Goal: Task Accomplishment & Management: Manage account settings

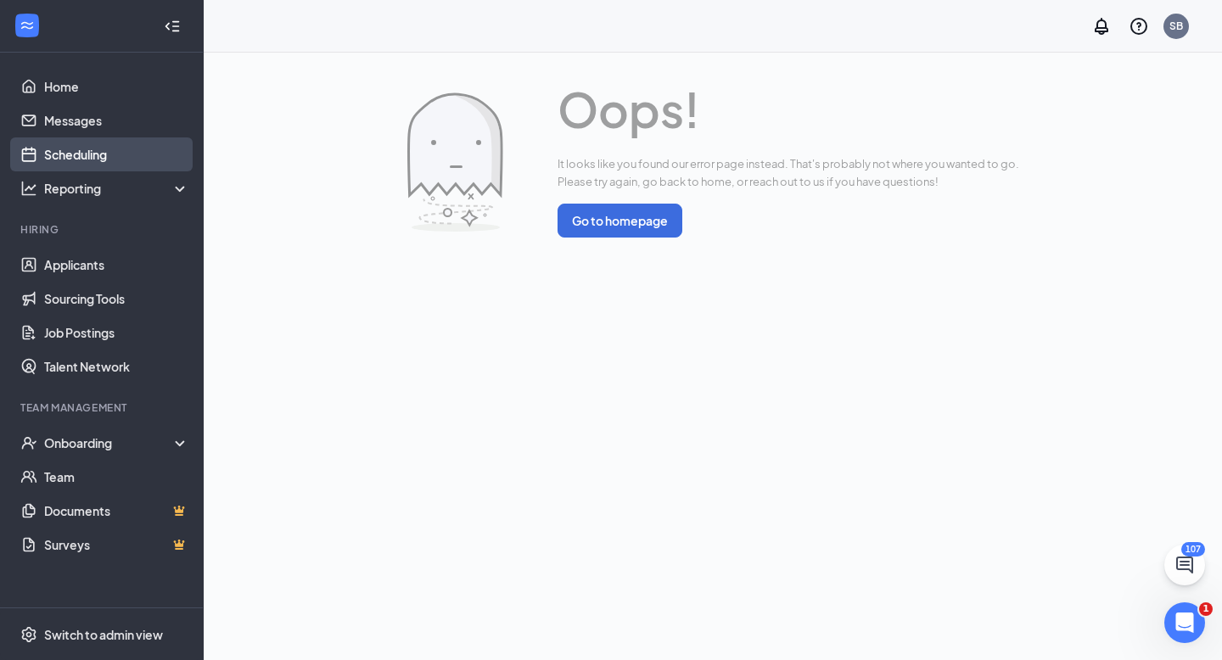
click at [79, 162] on link "Scheduling" at bounding box center [116, 154] width 145 height 34
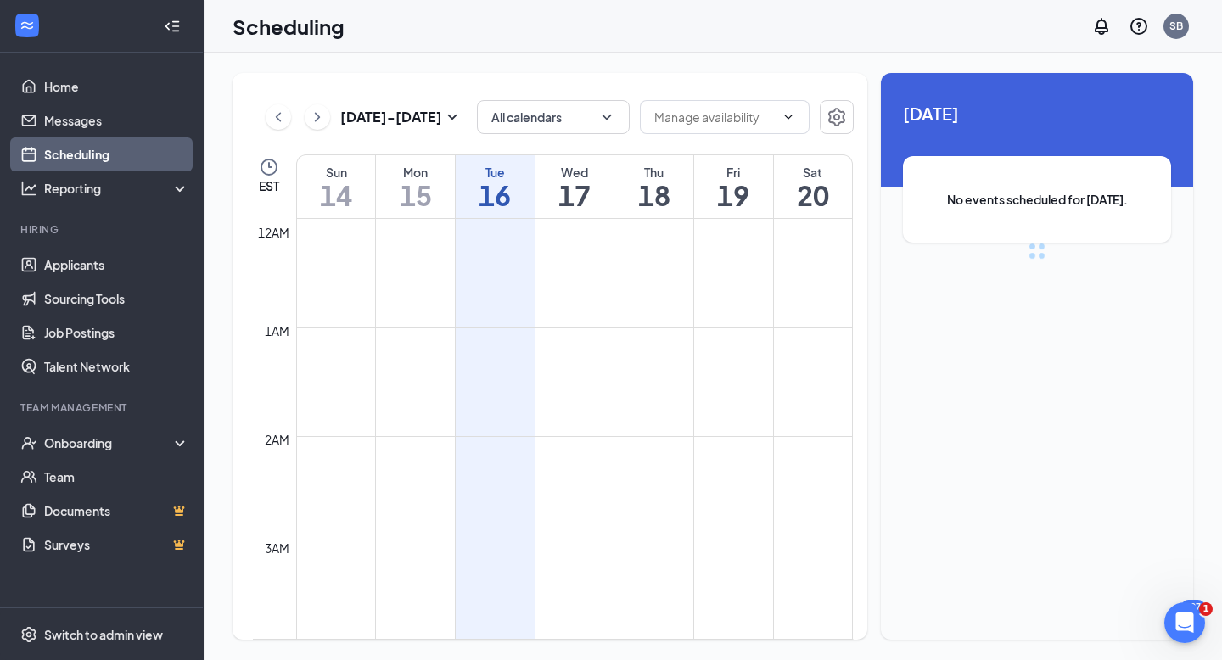
scroll to position [834, 0]
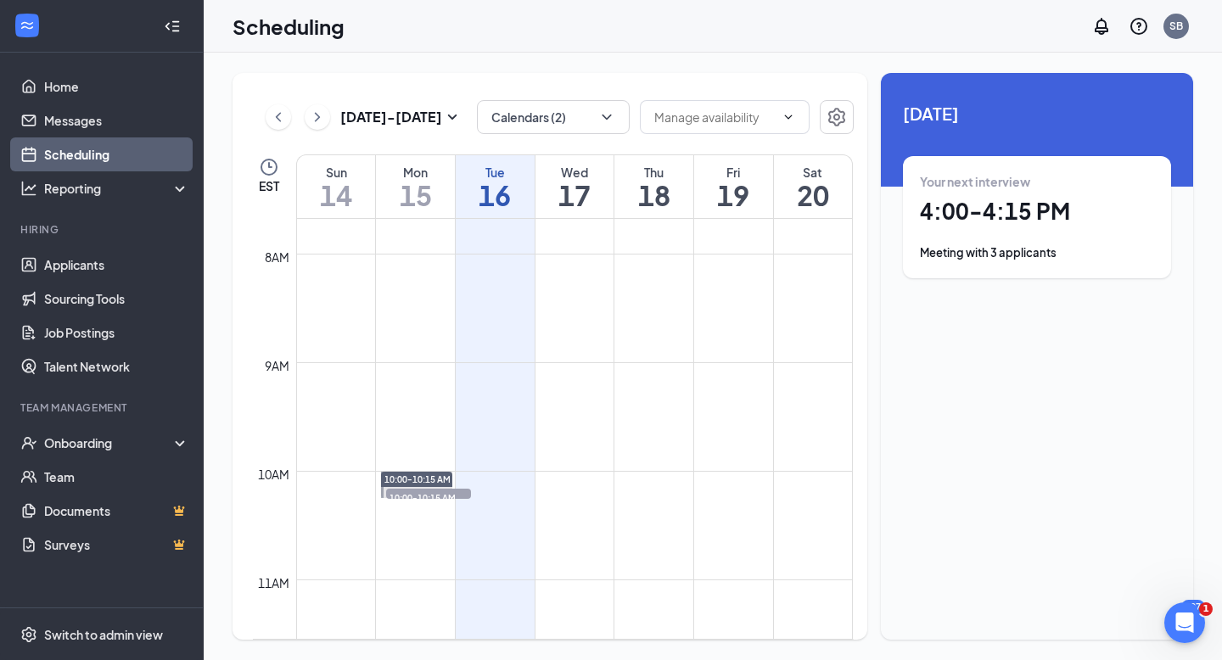
click at [956, 251] on div "Meeting with 3 applicants" at bounding box center [1037, 252] width 234 height 17
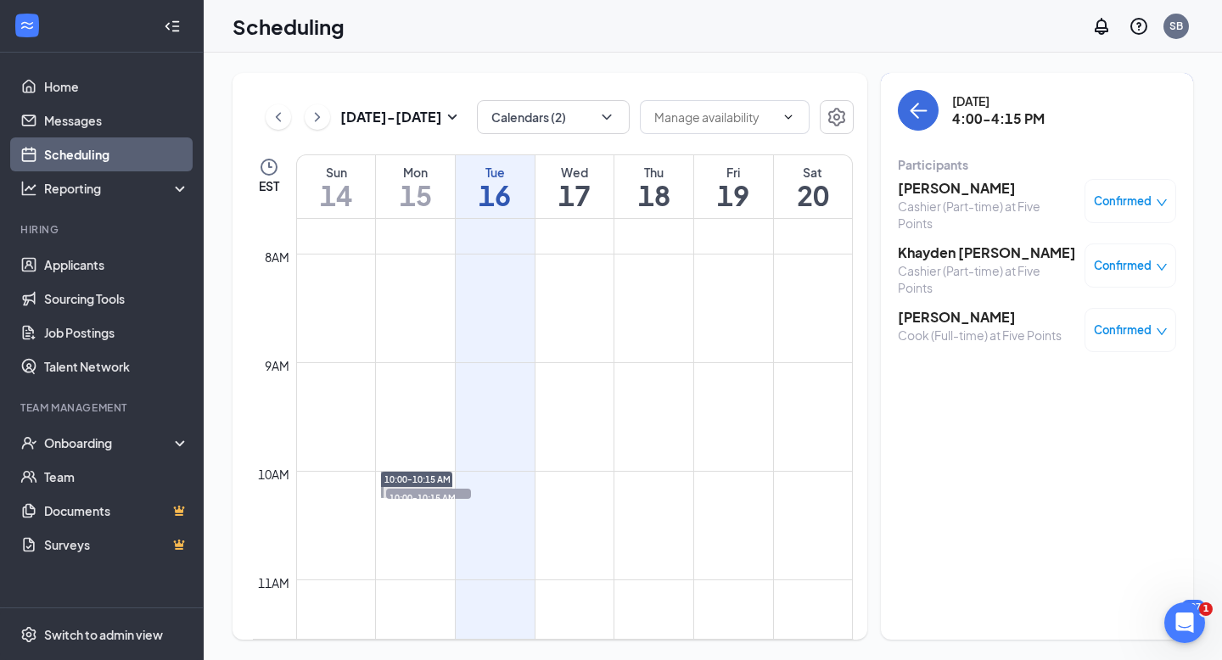
click at [1127, 205] on span "Confirmed" at bounding box center [1123, 201] width 58 height 17
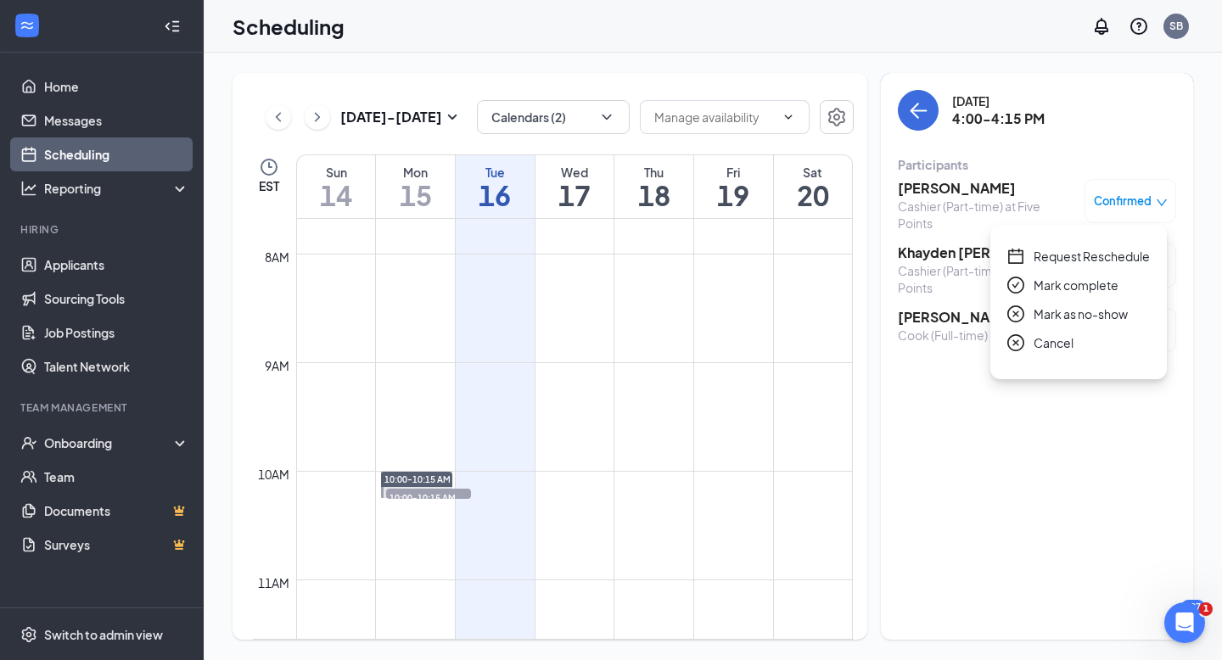
click at [1045, 260] on span "Request Reschedule" at bounding box center [1092, 256] width 116 height 19
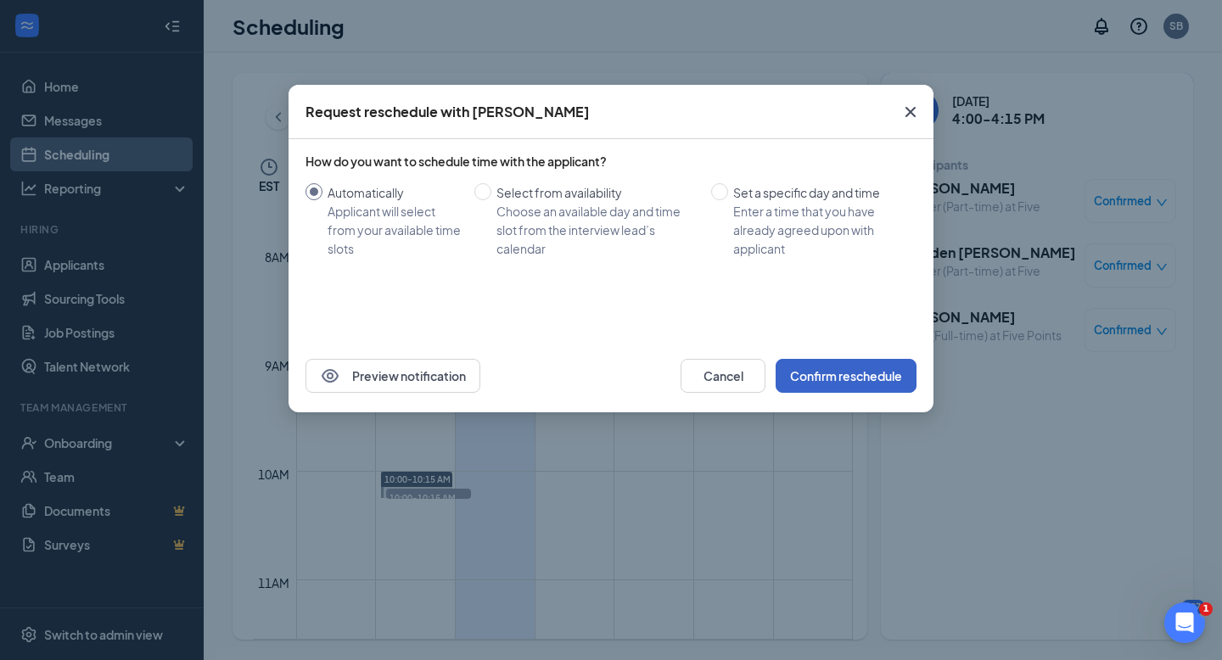
click at [876, 378] on button "Confirm reschedule" at bounding box center [846, 376] width 141 height 34
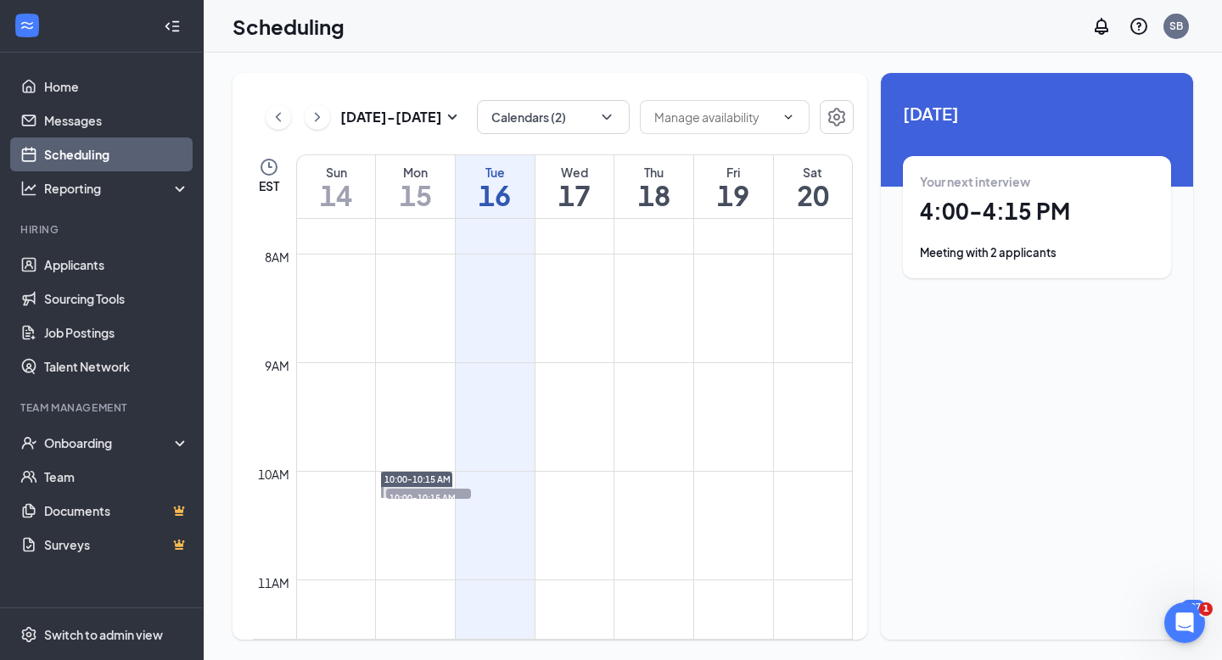
click at [1045, 255] on div "Meeting with 2 applicants" at bounding box center [1037, 252] width 234 height 17
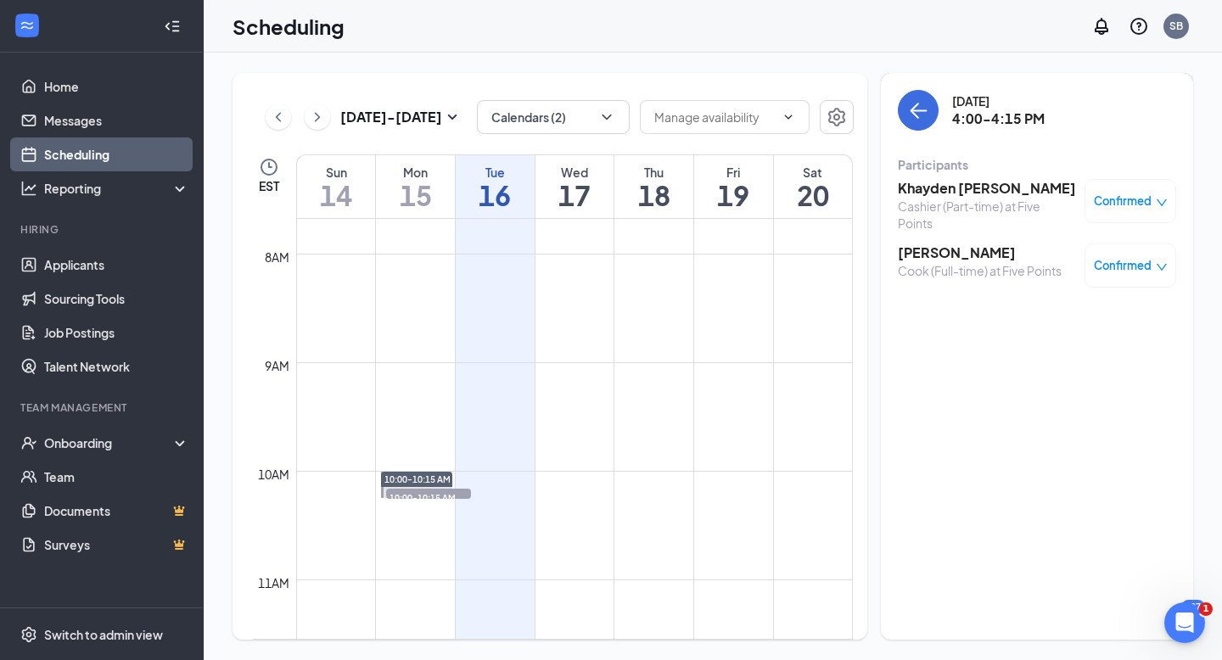
click at [1126, 204] on span "Confirmed" at bounding box center [1123, 201] width 58 height 17
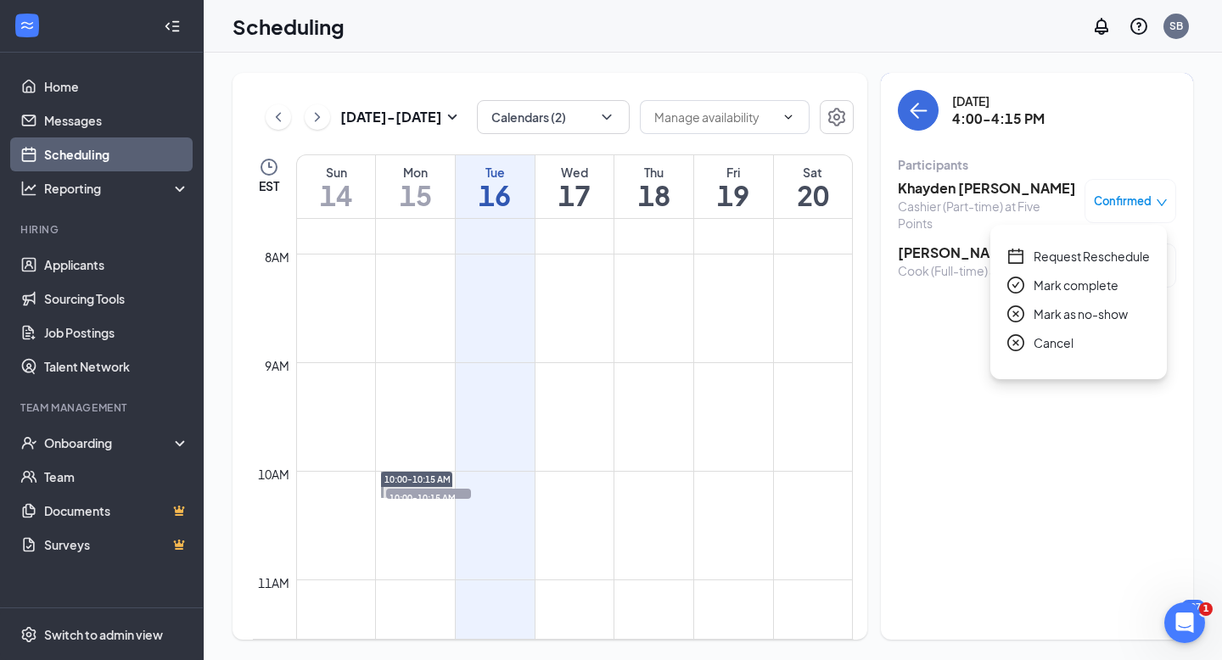
click at [1090, 254] on span "Request Reschedule" at bounding box center [1092, 256] width 116 height 19
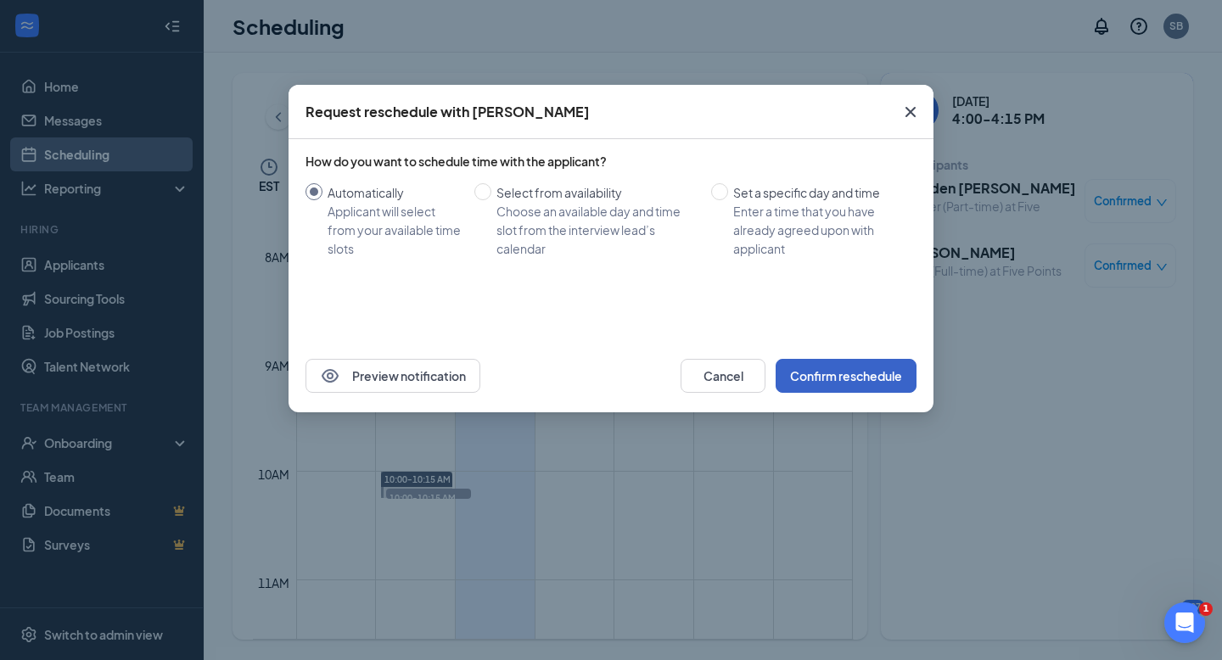
click at [821, 373] on button "Confirm reschedule" at bounding box center [846, 376] width 141 height 34
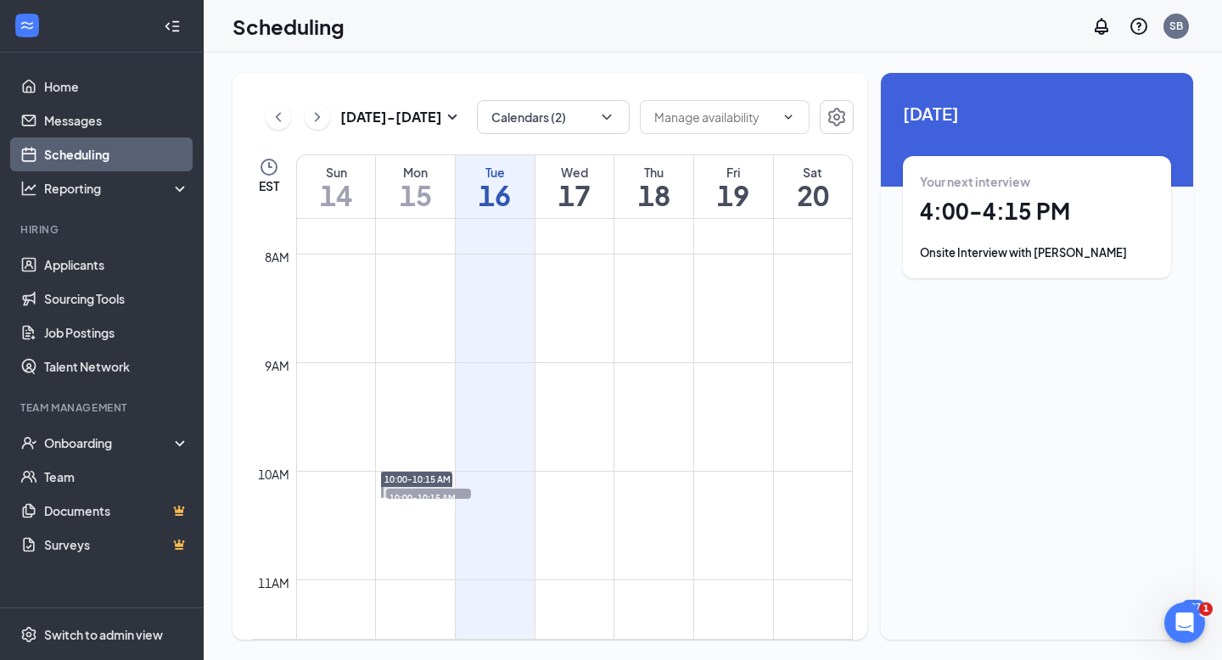
click at [1051, 254] on div "Onsite Interview with [PERSON_NAME]" at bounding box center [1037, 252] width 234 height 17
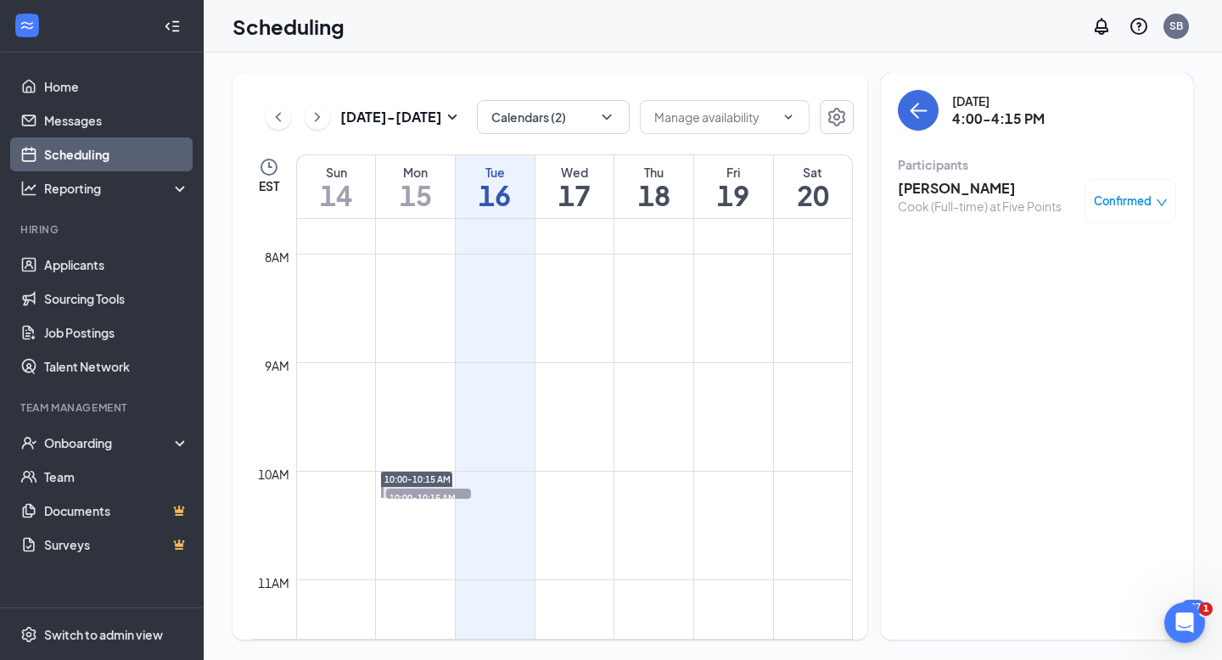
click at [1124, 202] on span "Confirmed" at bounding box center [1123, 201] width 58 height 17
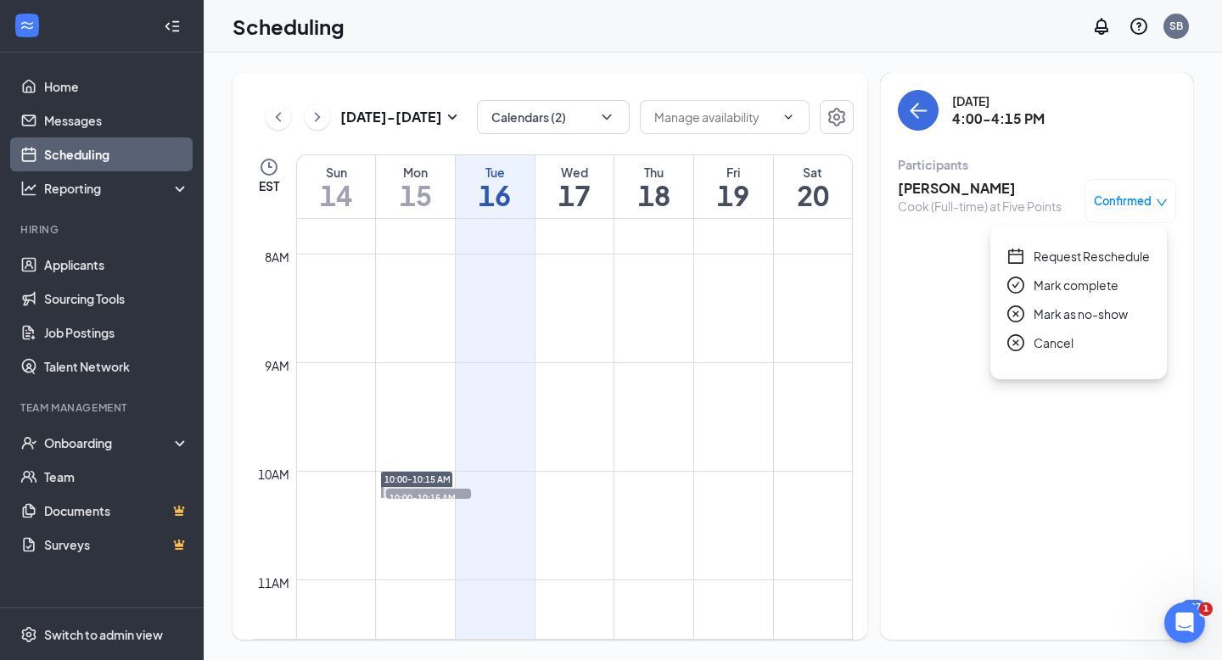
click at [1068, 261] on span "Request Reschedule" at bounding box center [1092, 256] width 116 height 19
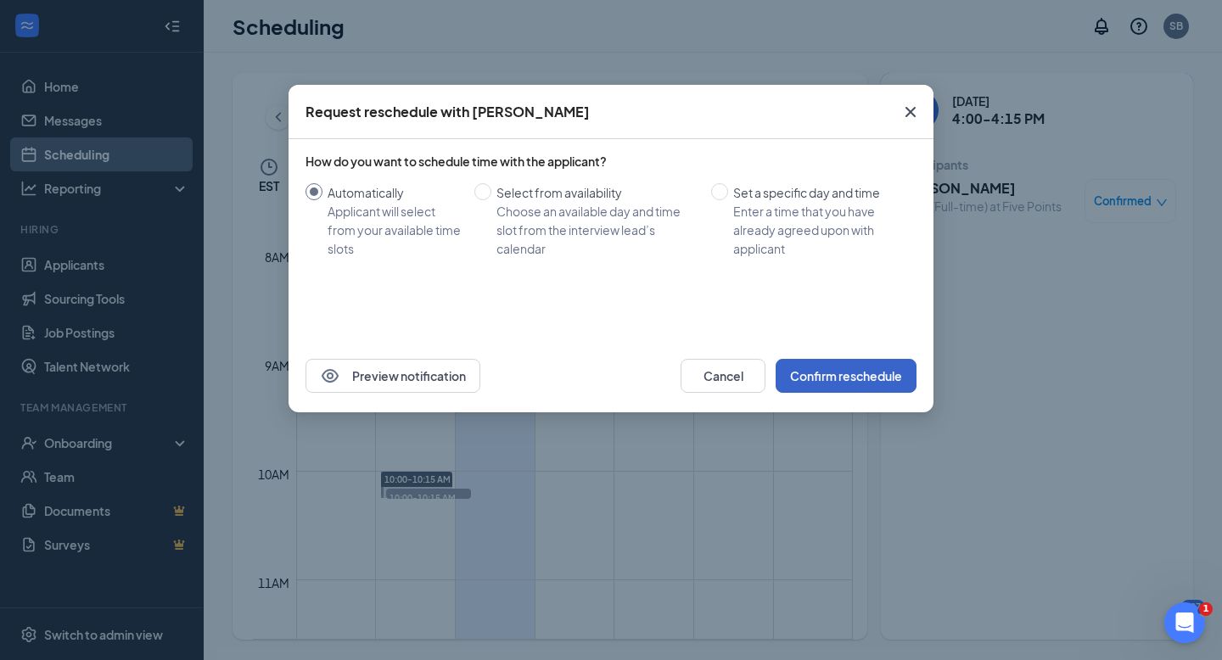
click at [876, 371] on button "Confirm reschedule" at bounding box center [846, 376] width 141 height 34
